Goal: Navigation & Orientation: Find specific page/section

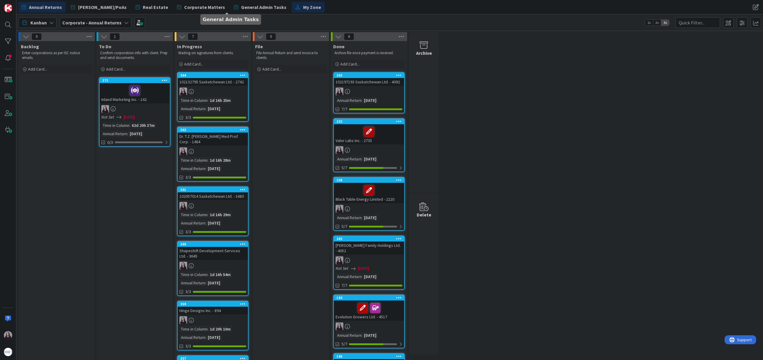
click at [303, 8] on span "My Zone" at bounding box center [312, 7] width 18 height 7
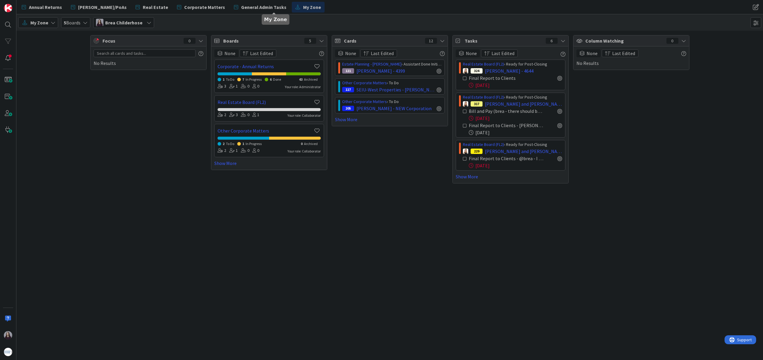
click at [516, 166] on div "[DATE]" at bounding box center [515, 165] width 93 height 7
click at [555, 164] on div "[DATE]" at bounding box center [515, 165] width 93 height 7
click at [548, 153] on span "[PERSON_NAME] and [PERSON_NAME] - 4511" at bounding box center [523, 151] width 77 height 7
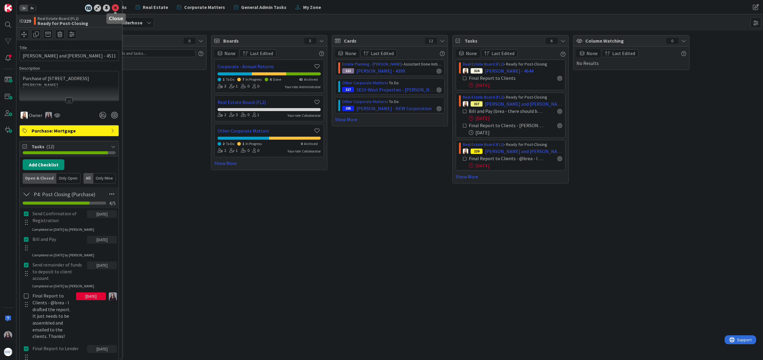
click at [115, 8] on icon at bounding box center [115, 7] width 7 height 7
